Goal: Contribute content: Contribute content

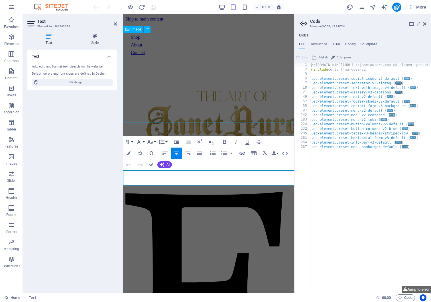
click at [253, 98] on figure at bounding box center [208, 119] width 167 height 117
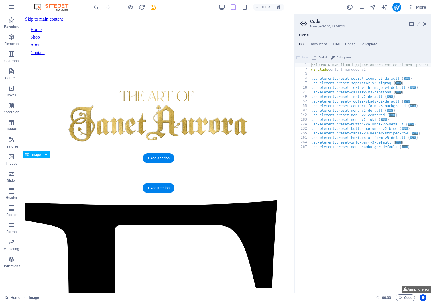
select select "px"
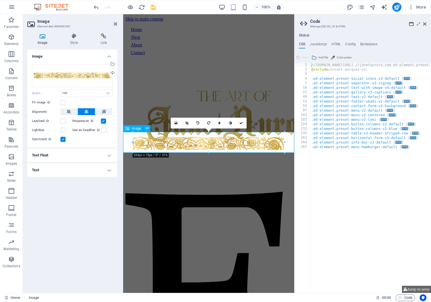
drag, startPoint x: 123, startPoint y: 144, endPoint x: 142, endPoint y: 141, distance: 18.7
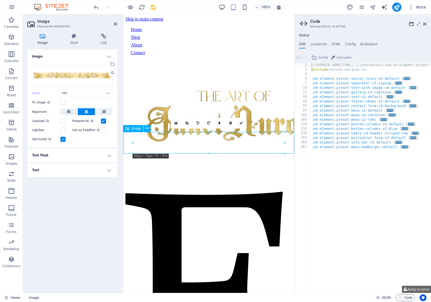
drag, startPoint x: 171, startPoint y: 143, endPoint x: 187, endPoint y: 142, distance: 16.3
drag, startPoint x: 194, startPoint y: 142, endPoint x: 208, endPoint y: 142, distance: 14.0
drag, startPoint x: 209, startPoint y: 142, endPoint x: 239, endPoint y: 140, distance: 30.0
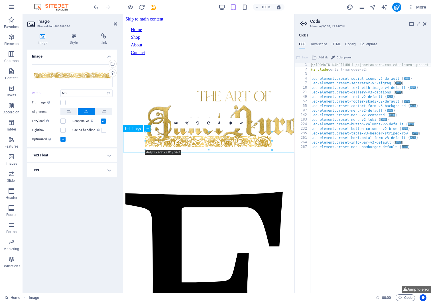
drag, startPoint x: 284, startPoint y: 153, endPoint x: 257, endPoint y: 139, distance: 30.2
drag, startPoint x: 252, startPoint y: 141, endPoint x: 272, endPoint y: 141, distance: 19.7
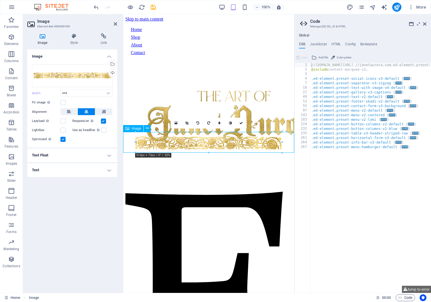
drag, startPoint x: 145, startPoint y: 140, endPoint x: 123, endPoint y: 137, distance: 22.2
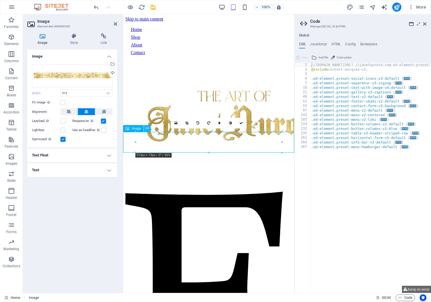
click at [147, 128] on icon at bounding box center [147, 128] width 3 height 6
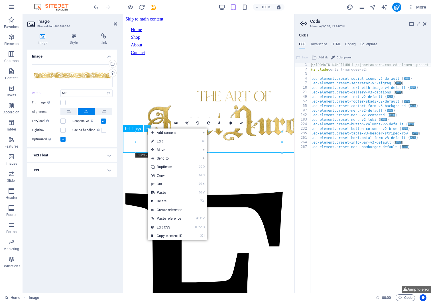
click at [147, 127] on icon at bounding box center [147, 128] width 3 height 6
drag, startPoint x: 259, startPoint y: 157, endPoint x: 137, endPoint y: 143, distance: 123.2
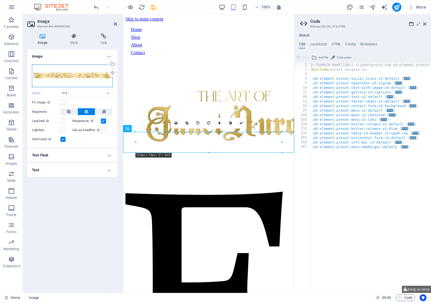
click at [66, 72] on div "Drag files here, click to choose files or select files from Files or our free s…" at bounding box center [72, 75] width 81 height 23
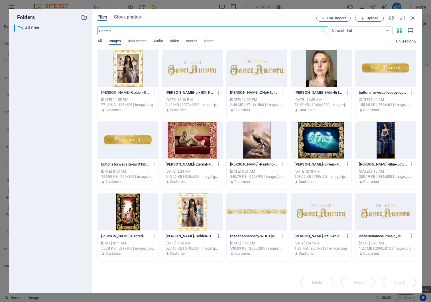
click at [266, 211] on div at bounding box center [257, 212] width 60 height 37
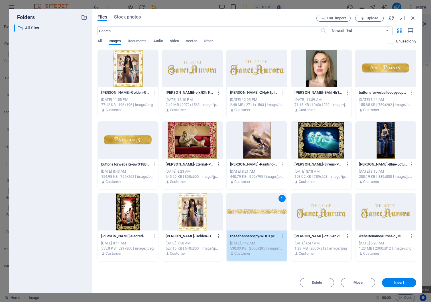
click at [266, 211] on div "1" at bounding box center [257, 212] width 60 height 37
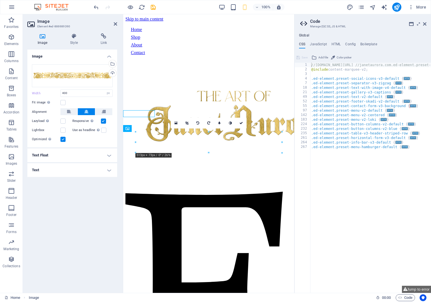
type input "513"
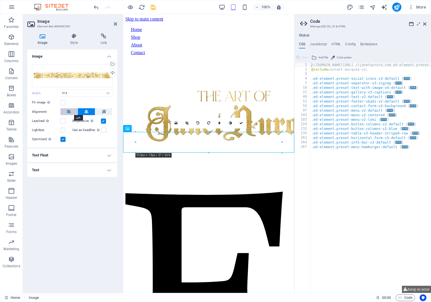
click at [70, 113] on icon at bounding box center [69, 111] width 4 height 7
click at [84, 110] on icon at bounding box center [86, 111] width 4 height 7
click at [76, 186] on div "Image Drag files here, click to choose files or select files from Files or our …" at bounding box center [72, 169] width 90 height 239
click at [114, 23] on icon at bounding box center [115, 24] width 3 height 5
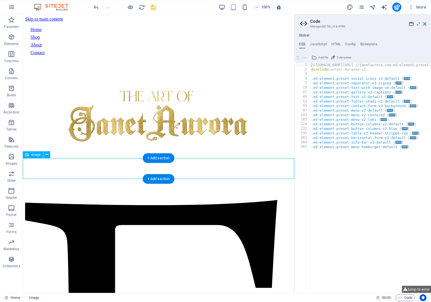
select select "px"
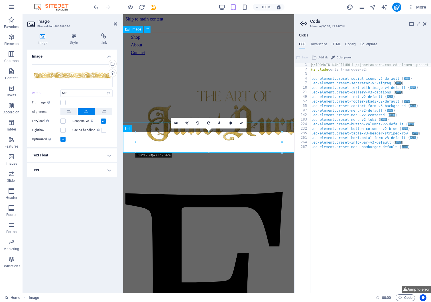
click at [131, 103] on figure at bounding box center [208, 119] width 167 height 117
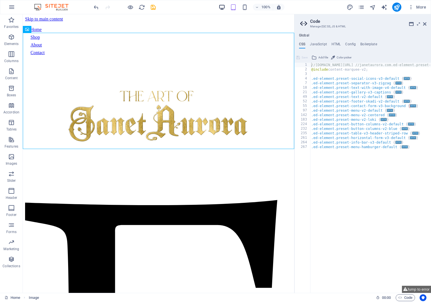
click at [222, 5] on icon "button" at bounding box center [222, 7] width 7 height 7
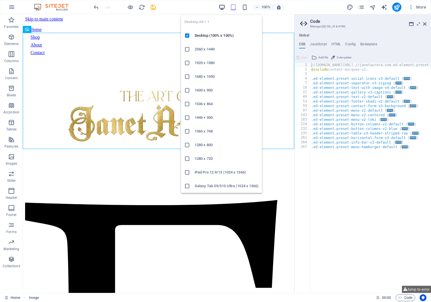
click at [222, 8] on icon "button" at bounding box center [222, 7] width 7 height 7
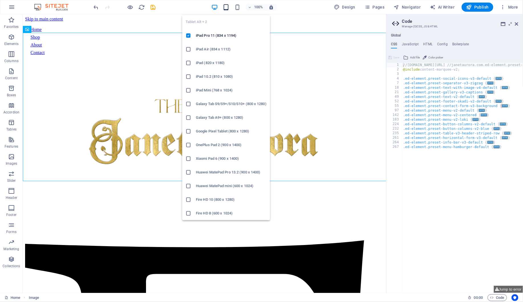
click at [225, 9] on icon "button" at bounding box center [226, 7] width 7 height 7
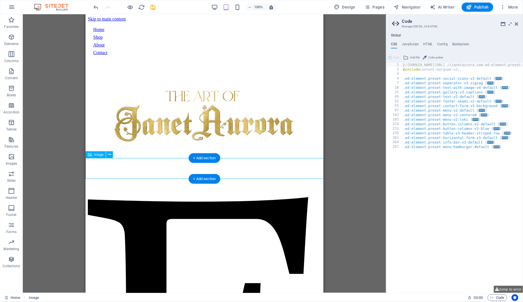
select select "px"
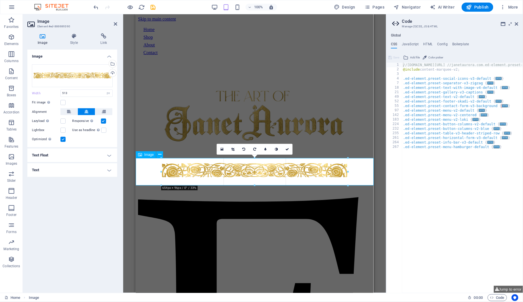
drag, startPoint x: 181, startPoint y: 168, endPoint x: 140, endPoint y: 162, distance: 40.9
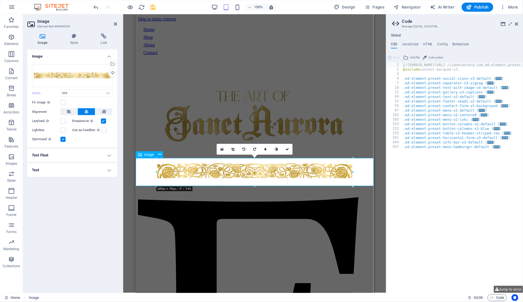
drag, startPoint x: 161, startPoint y: 172, endPoint x: 151, endPoint y: 170, distance: 10.4
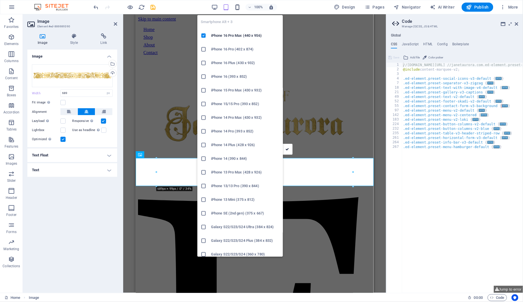
click at [236, 7] on icon "button" at bounding box center [237, 7] width 7 height 7
type input "400"
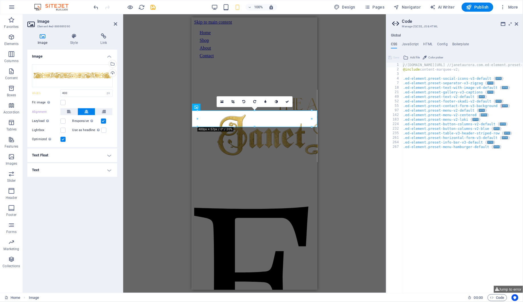
click at [329, 118] on div "Image Icon Social Media Icons Image Text Image Spacer Spacer Spacer Button seri…" at bounding box center [254, 153] width 263 height 279
click at [335, 112] on div "Image Icon Social Media Icons Image Text Image Spacer Spacer Spacer Button seri…" at bounding box center [254, 153] width 263 height 279
click at [154, 6] on icon "save" at bounding box center [153, 7] width 7 height 7
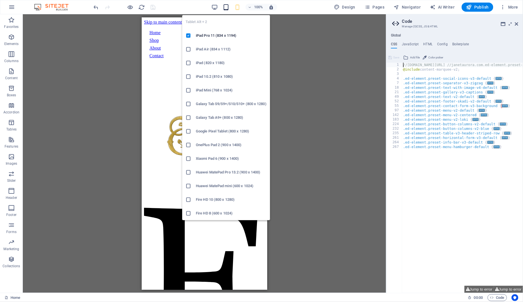
click at [226, 6] on icon "button" at bounding box center [226, 7] width 7 height 7
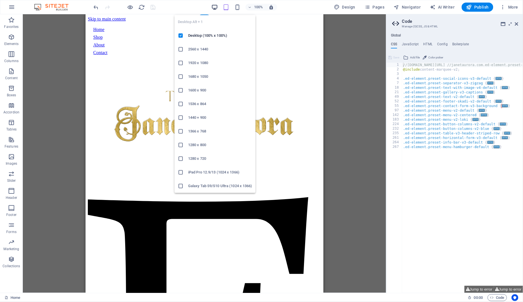
click at [214, 8] on icon "button" at bounding box center [214, 7] width 7 height 7
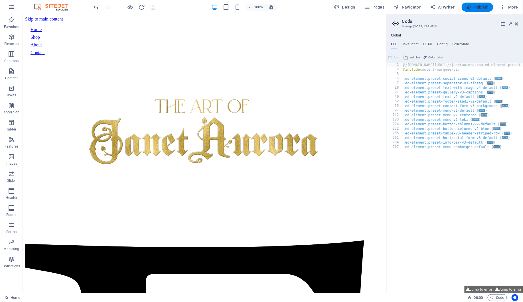
click at [431, 6] on span "Publish" at bounding box center [477, 7] width 23 height 6
